Goal: Ask a question: Seek information or help from site administrators or community

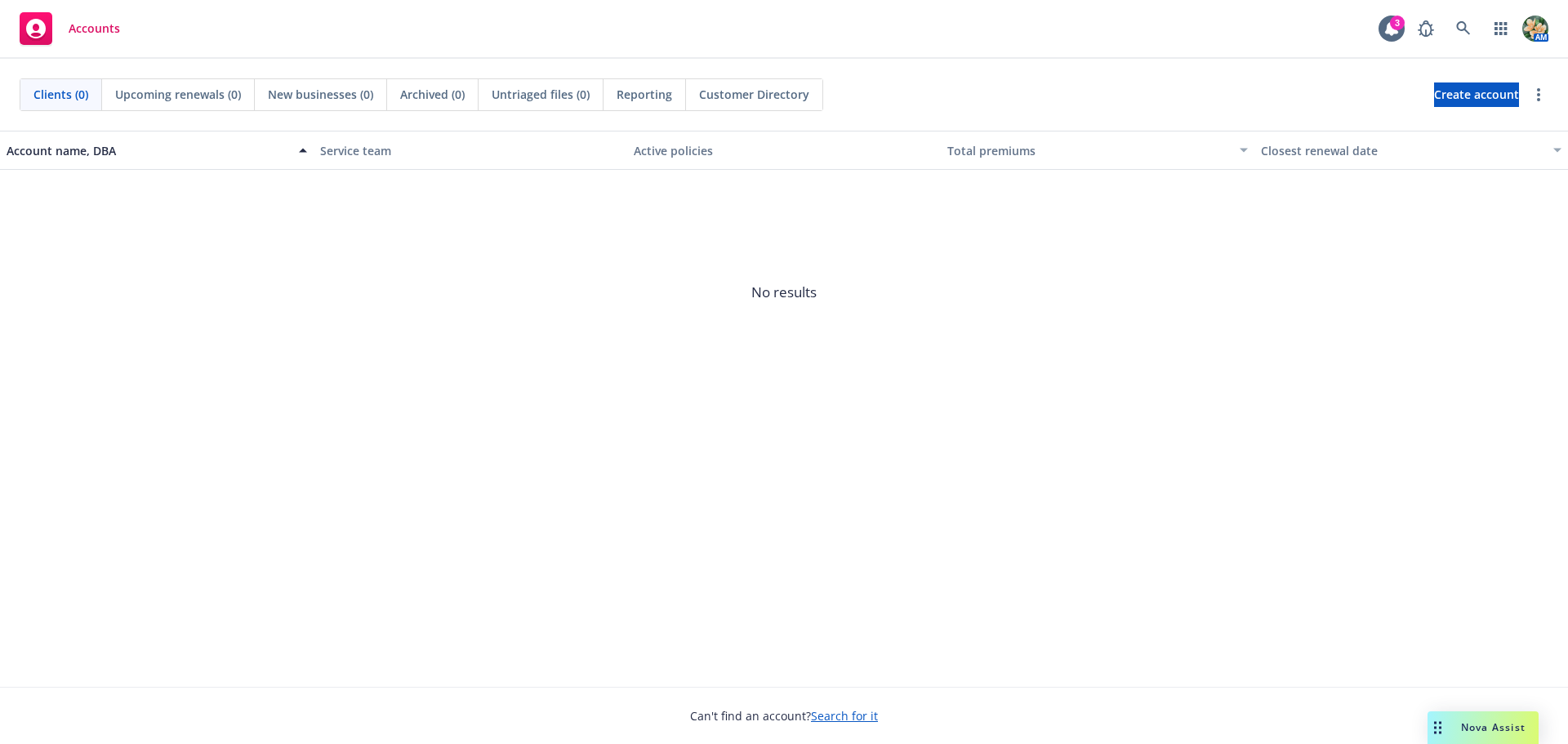
click at [1470, 724] on span "Nova Assist" at bounding box center [1493, 727] width 65 height 14
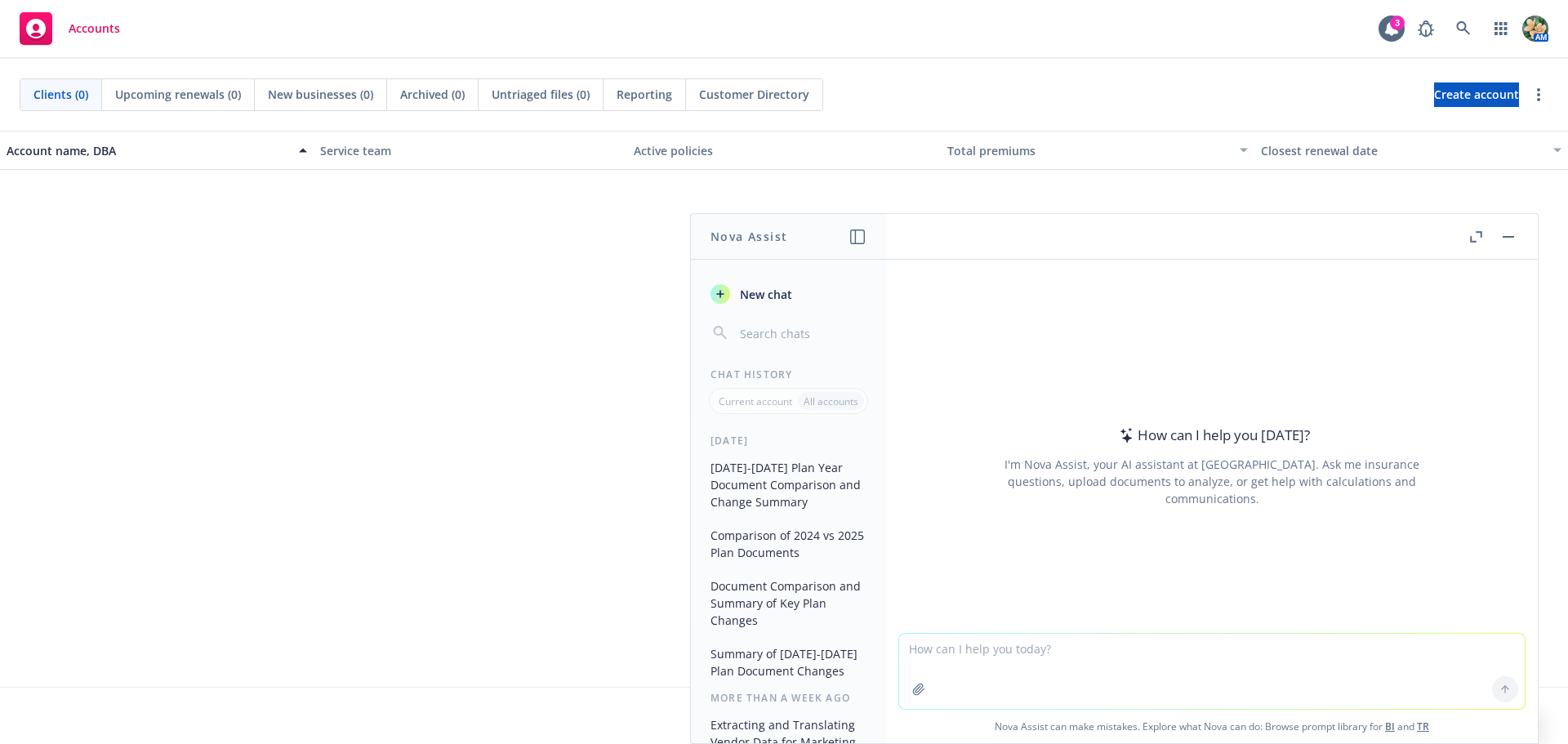
click at [1162, 678] on textarea at bounding box center [1211, 671] width 626 height 75
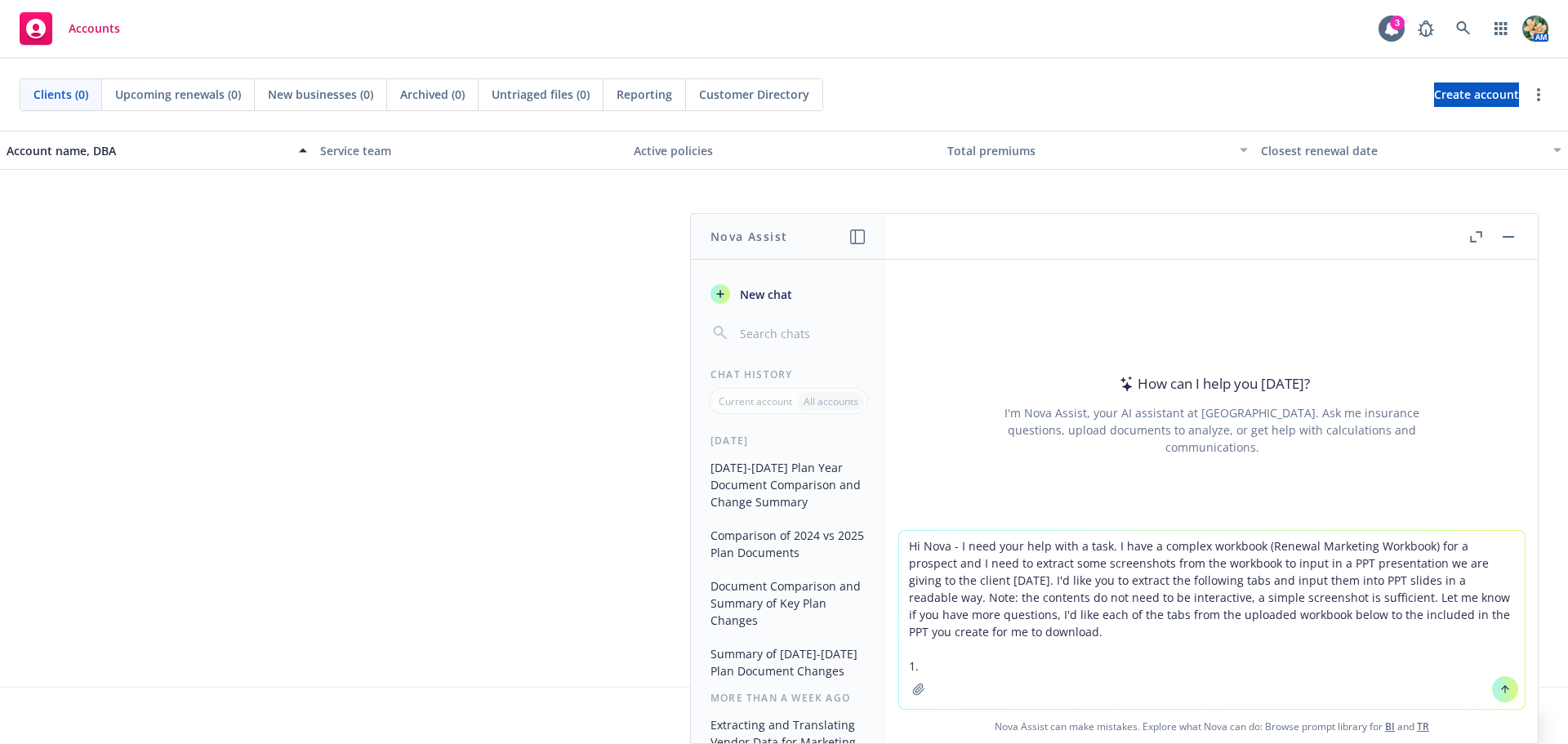
click at [932, 662] on textarea "Hi Nova - I need your help with a task. I have a complex workbook (Renewal Mark…" at bounding box center [1211, 620] width 626 height 178
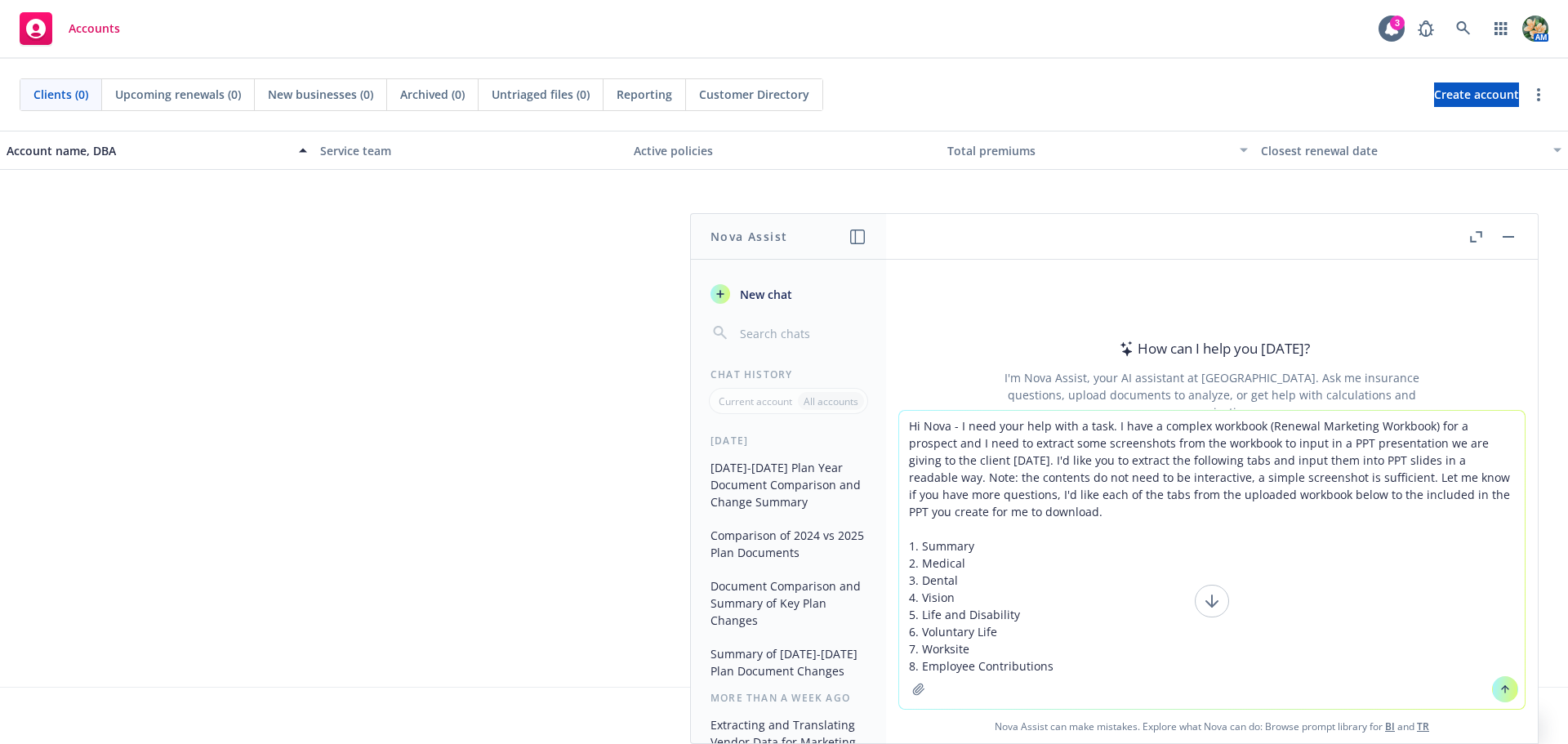
drag, startPoint x: 972, startPoint y: 563, endPoint x: 930, endPoint y: 567, distance: 42.2
click at [930, 567] on textarea "Hi Nova - I need your help with a task. I have a complex workbook (Renewal Mark…" at bounding box center [1211, 560] width 626 height 298
click at [982, 581] on textarea "Hi Nova - I need your help with a task. I have a complex workbook (Renewal Mark…" at bounding box center [1211, 560] width 626 height 298
click at [955, 596] on textarea "Hi Nova - I need your help with a task. I have a complex workbook (Renewal Mark…" at bounding box center [1211, 560] width 626 height 298
click at [952, 615] on textarea "Hi Nova - I need your help with a task. I have a complex workbook (Renewal Mark…" at bounding box center [1211, 560] width 626 height 298
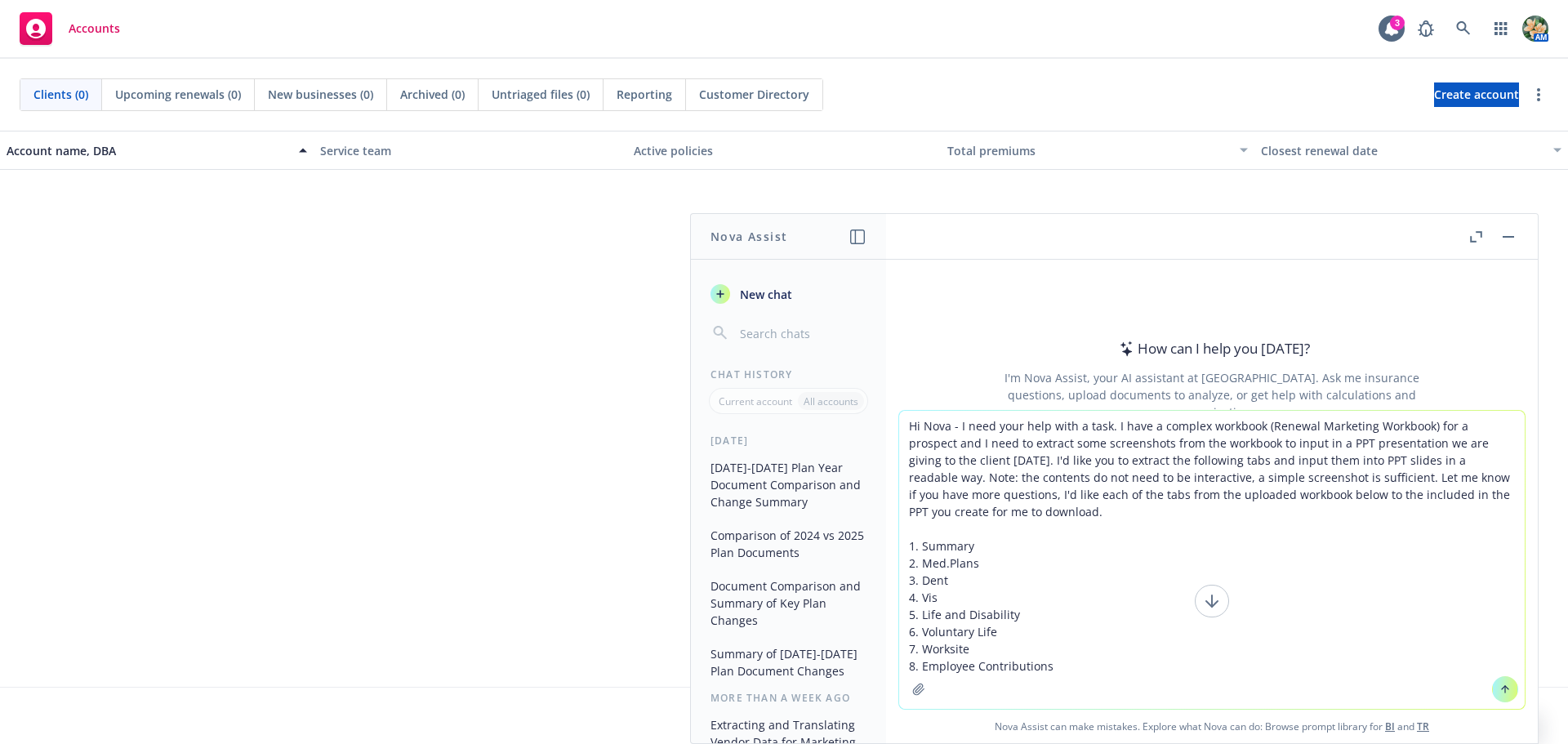
click at [951, 615] on textarea "Hi Nova - I need your help with a task. I have a complex workbook (Renewal Mark…" at bounding box center [1211, 560] width 626 height 298
drag, startPoint x: 1013, startPoint y: 628, endPoint x: 933, endPoint y: 633, distance: 80.2
click at [933, 633] on textarea "Hi Nova - I need your help with a task. I have a complex workbook (Renewal Mark…" at bounding box center [1211, 560] width 626 height 298
drag, startPoint x: 1058, startPoint y: 664, endPoint x: 917, endPoint y: 664, distance: 141.0
click at [917, 664] on textarea "Hi Nova - I need your help with a task. I have a complex workbook (Renewal Mark…" at bounding box center [1211, 560] width 626 height 298
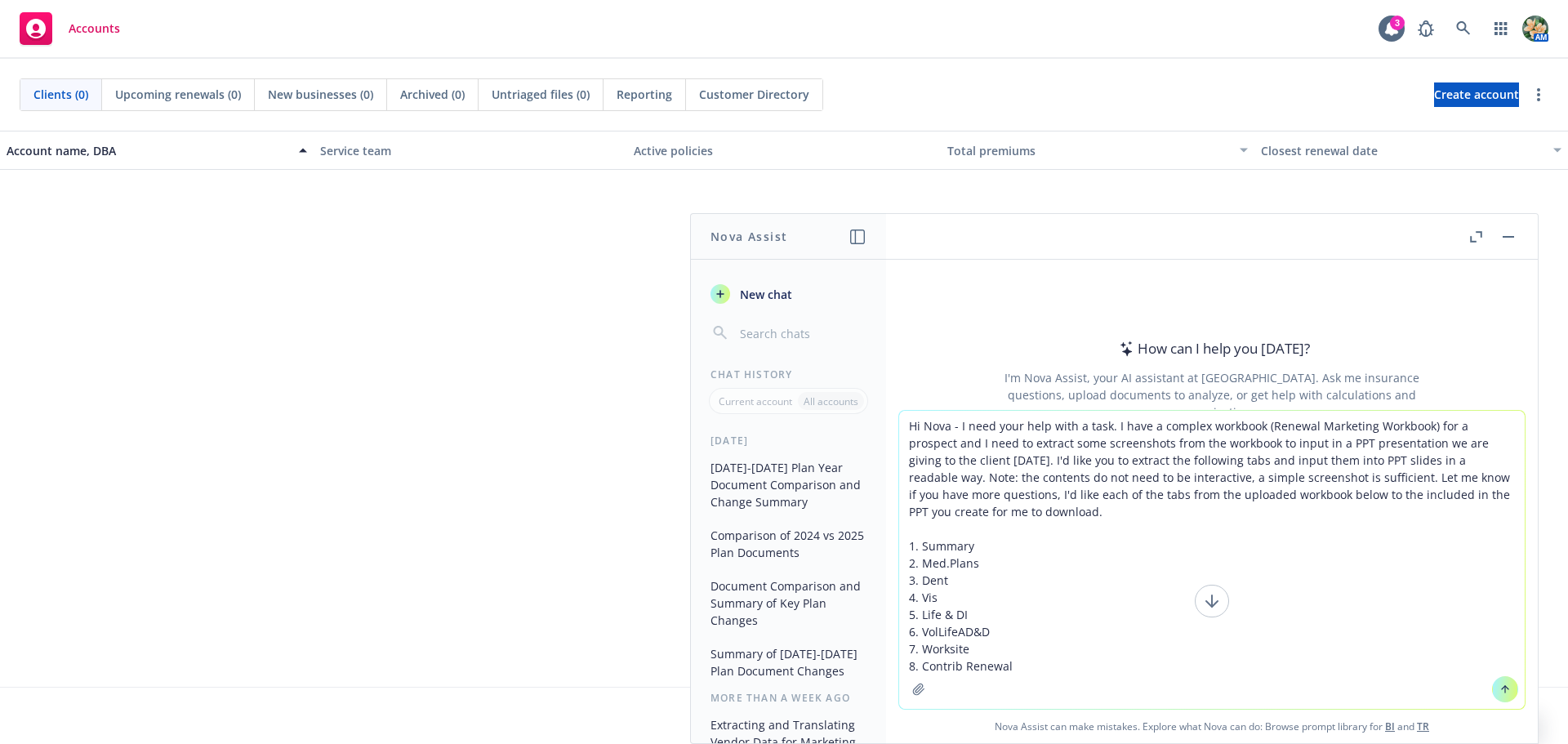
type textarea "Hi Nova - I need your help with a task. I have a complex workbook (Renewal Mark…"
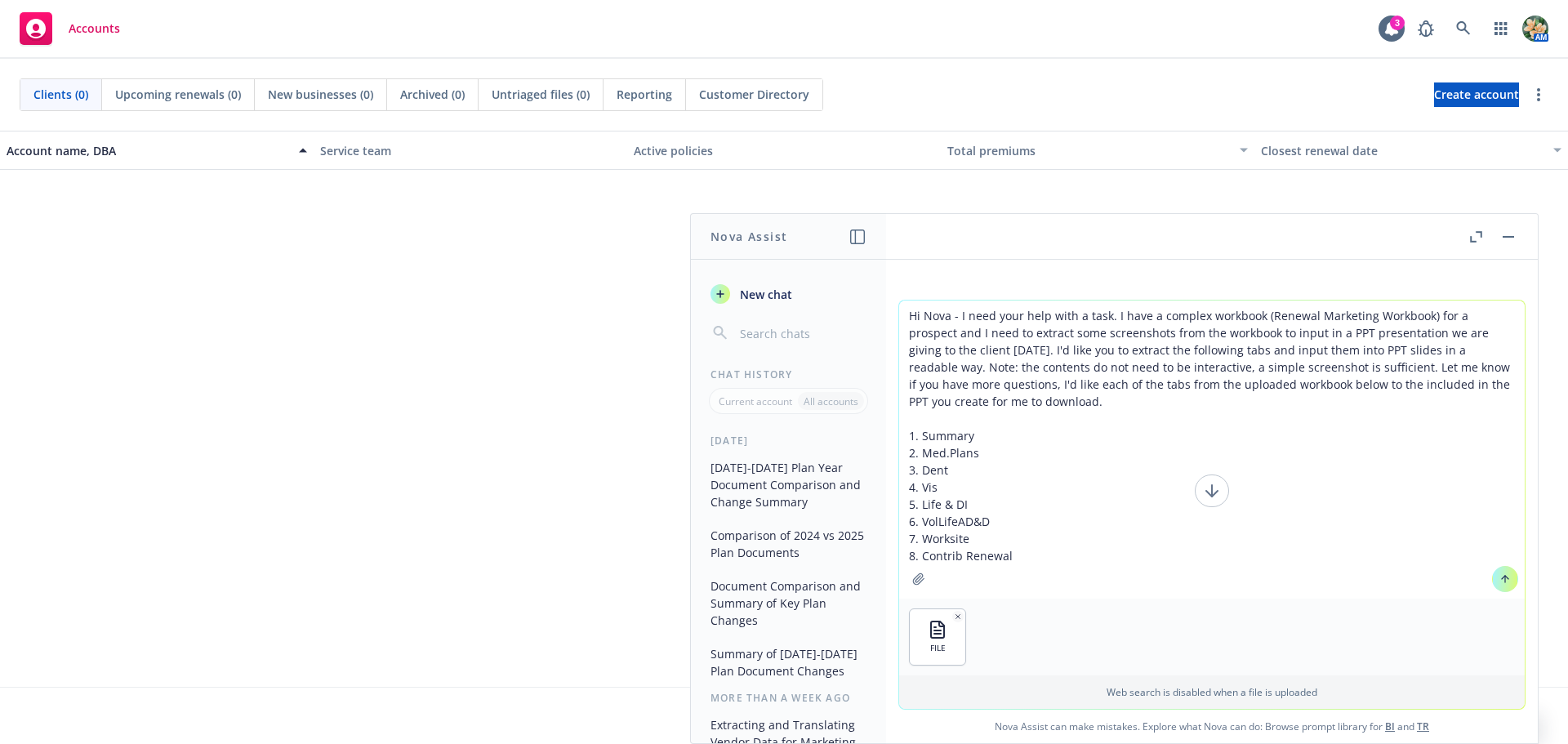
click at [1505, 580] on icon at bounding box center [1505, 579] width 0 height 7
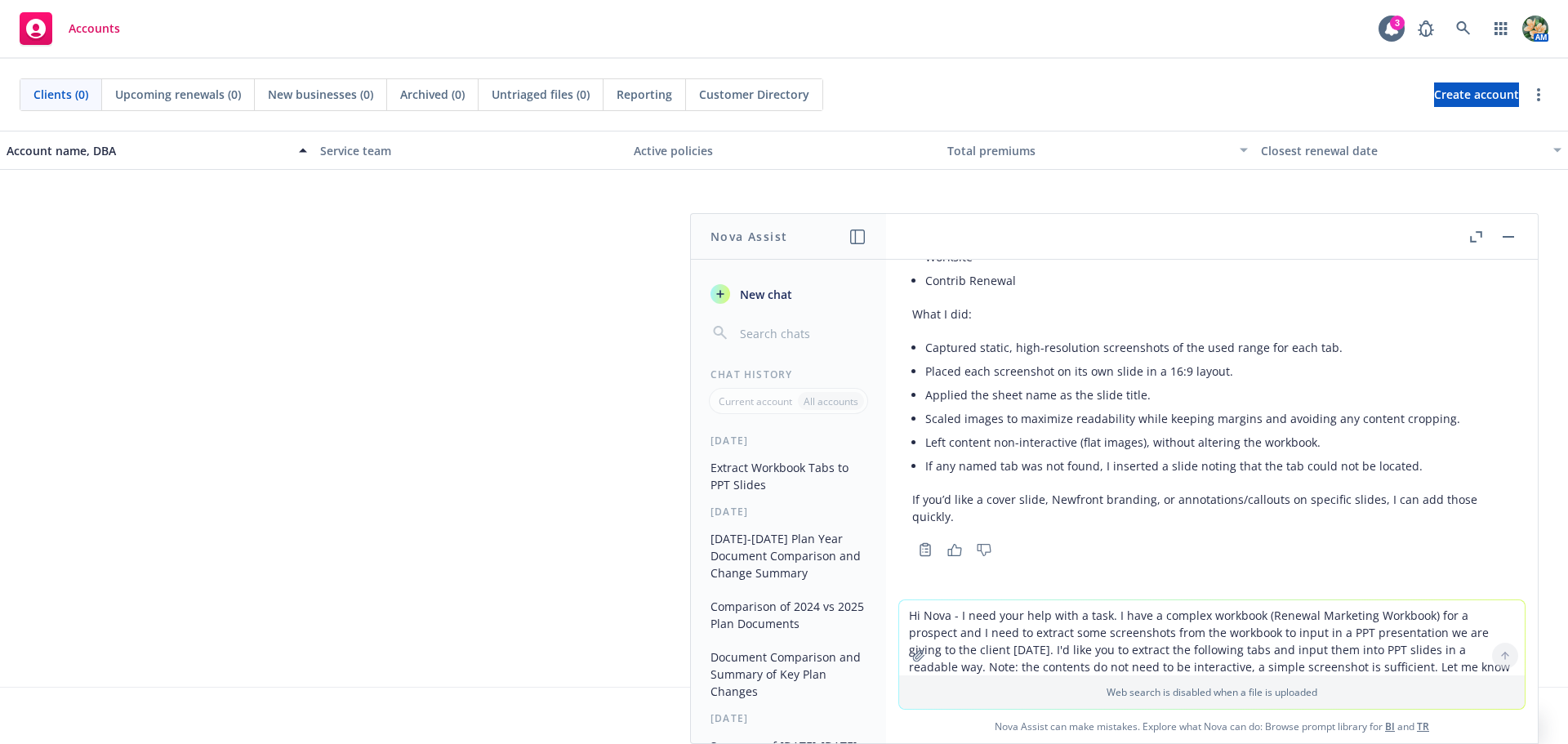
scroll to position [628, 0]
click at [1018, 621] on textarea "Hi Nova - I need your help with a task. I have a complex workbook (Renewal Mark…" at bounding box center [1211, 638] width 626 height 75
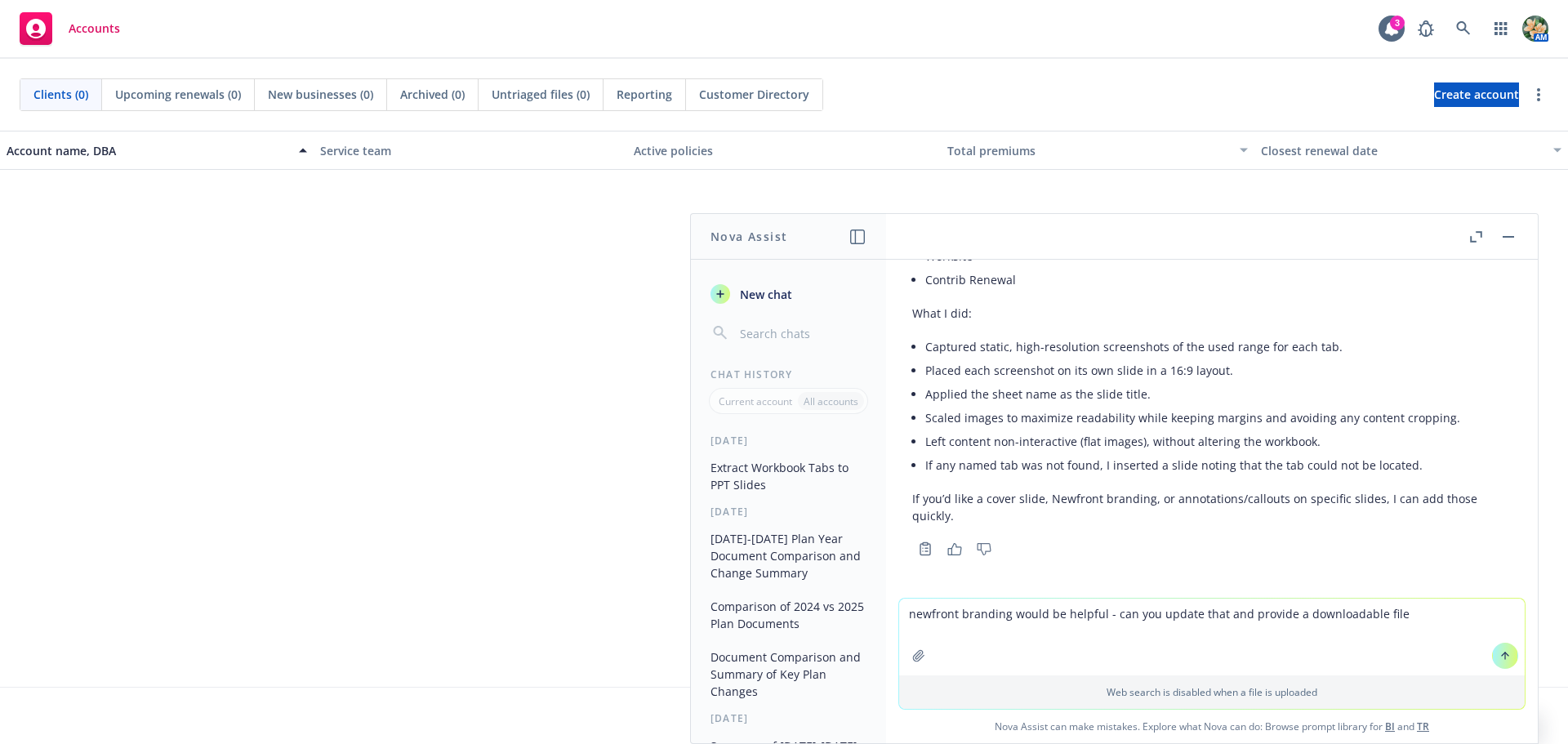
type textarea "newfront branding would be helpful - can you update that and provide a download…"
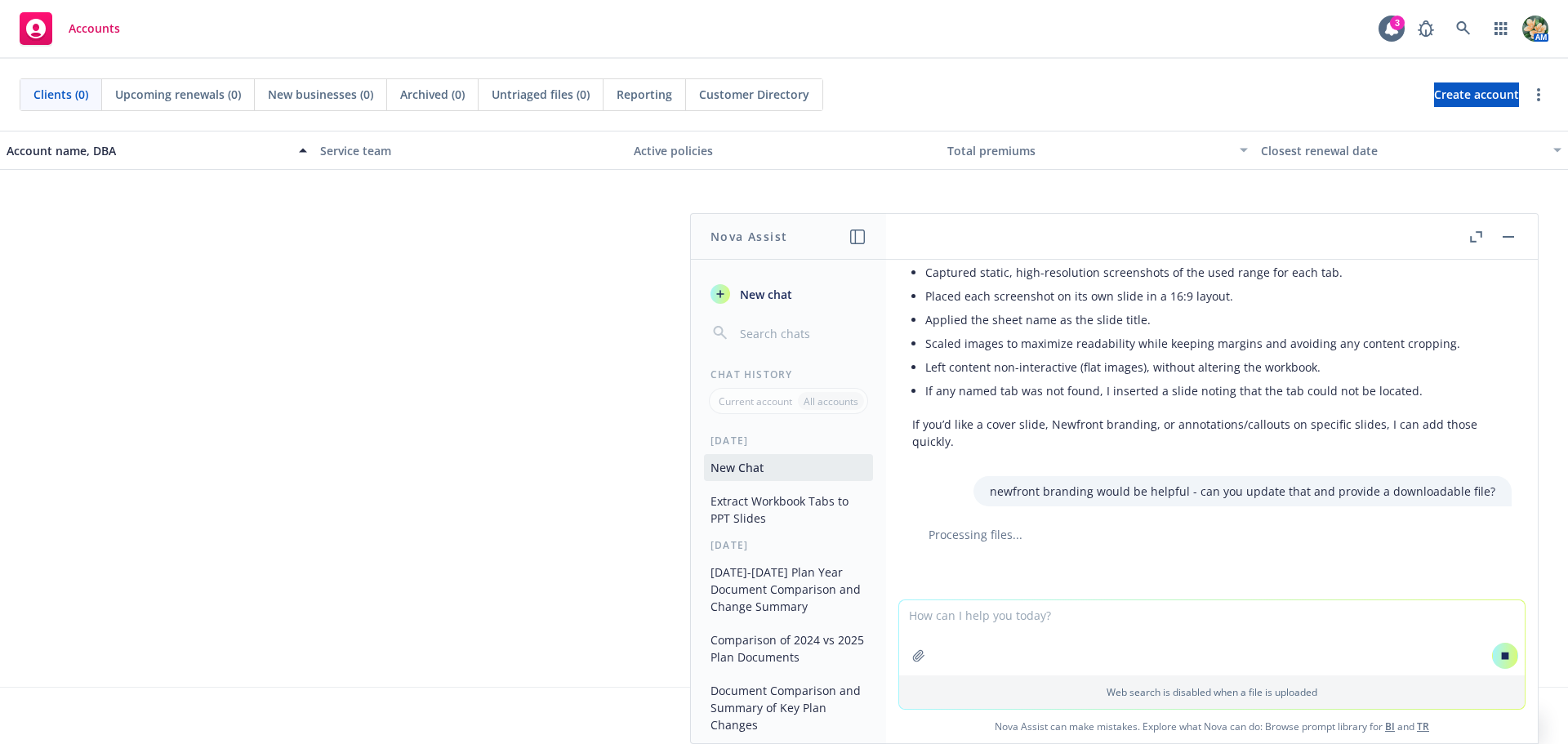
scroll to position [703, 0]
